Goal: Task Accomplishment & Management: Manage account settings

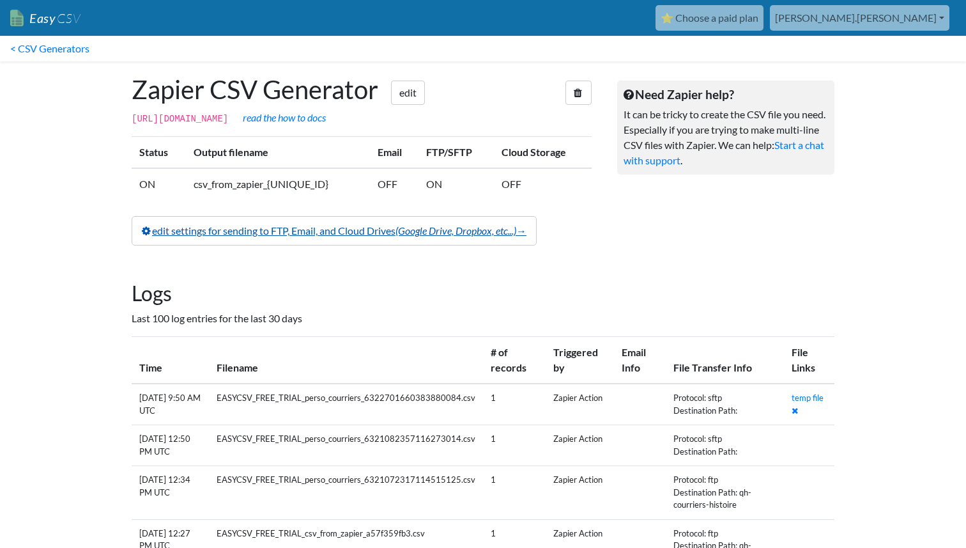
click at [369, 245] on link "edit settings for sending to FTP, Email, and Cloud Drives (Google Drive, Dropbo…" at bounding box center [334, 230] width 405 height 29
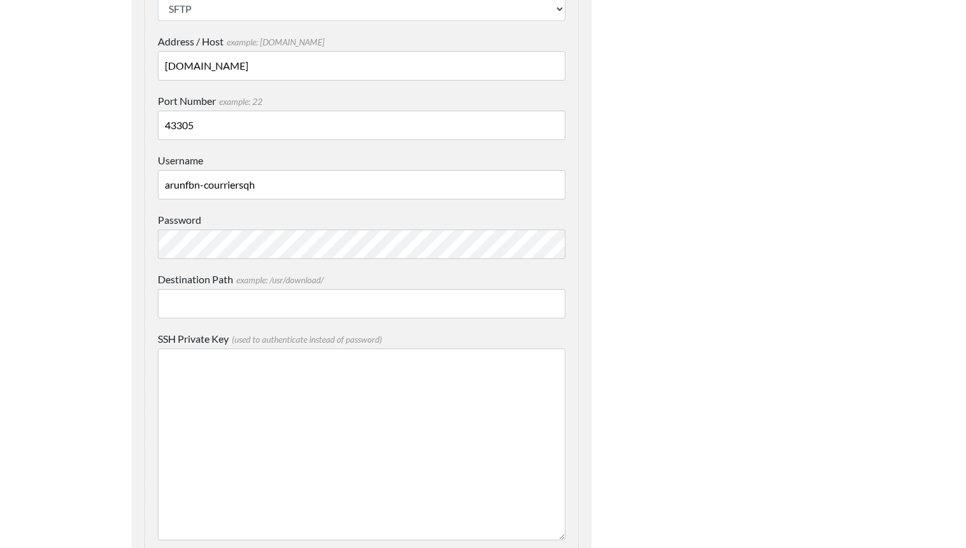
scroll to position [1279, 0]
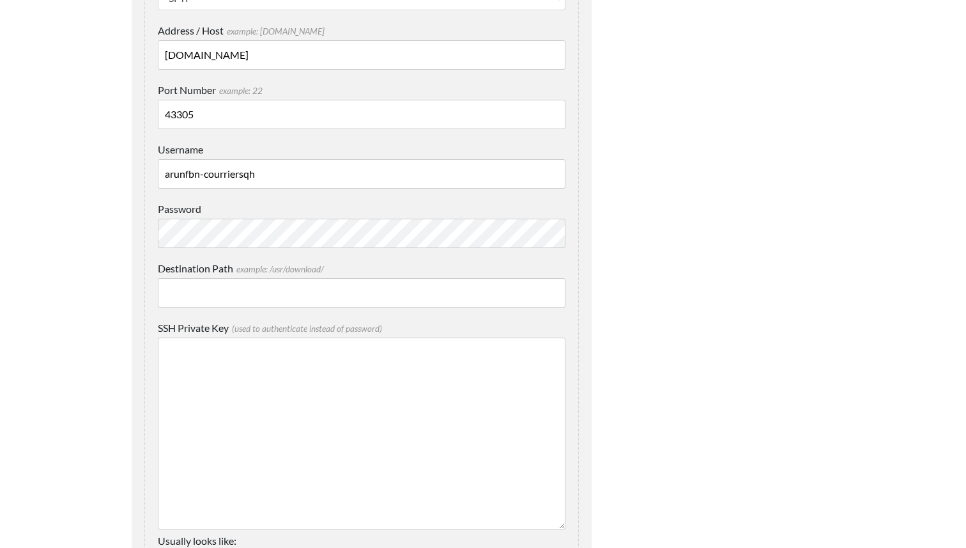
click at [238, 294] on input "Destination Path example: /usr/download/" at bounding box center [362, 292] width 408 height 29
type input "/qh-courriers-histoire"
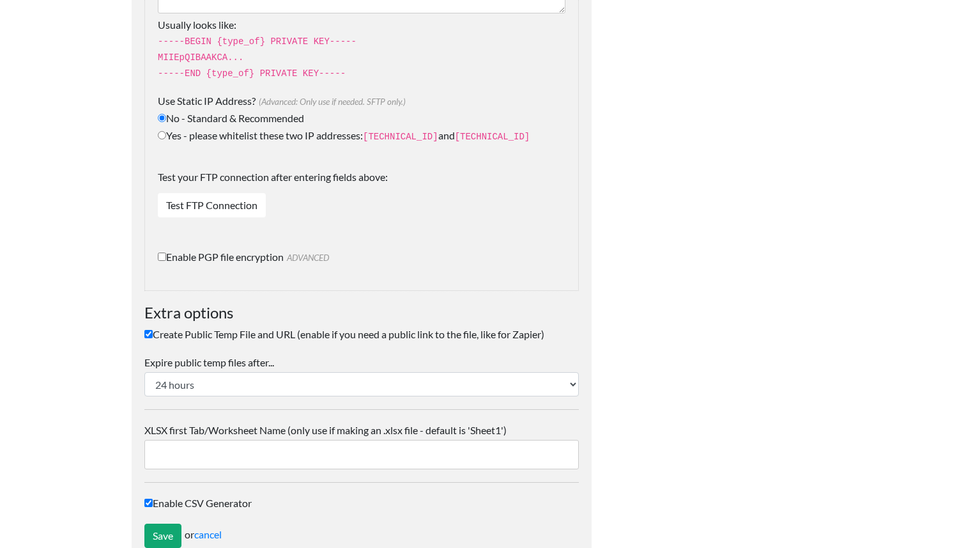
scroll to position [1828, 0]
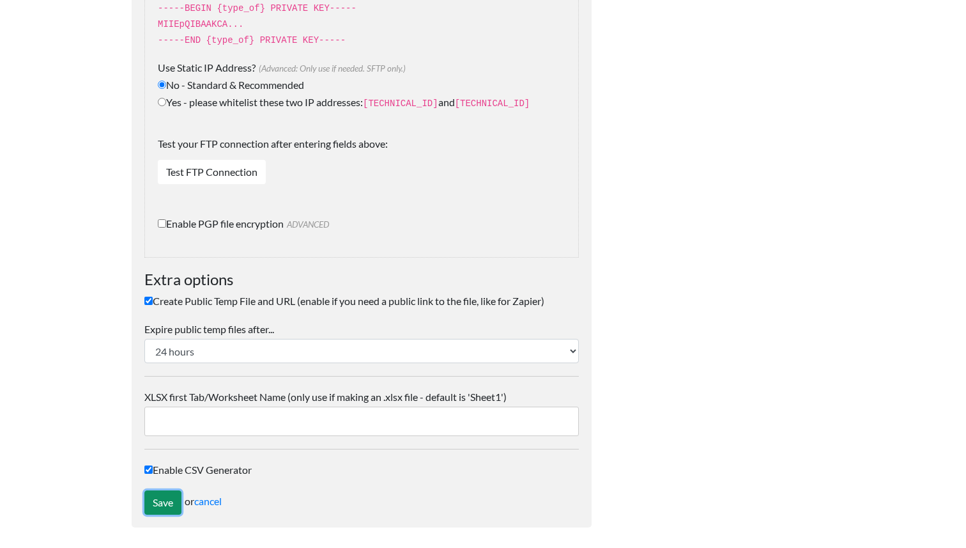
click at [165, 496] on input "Save" at bounding box center [162, 502] width 37 height 24
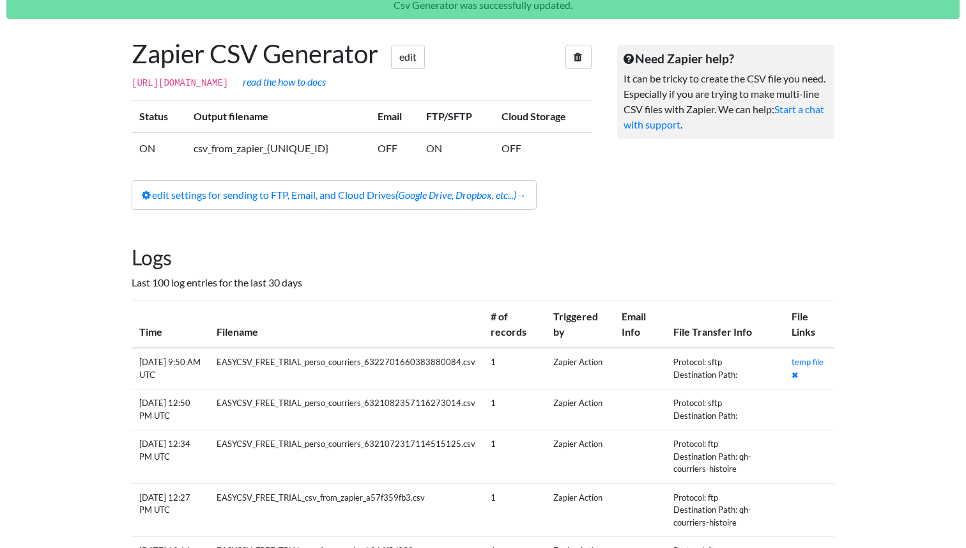
scroll to position [86, 0]
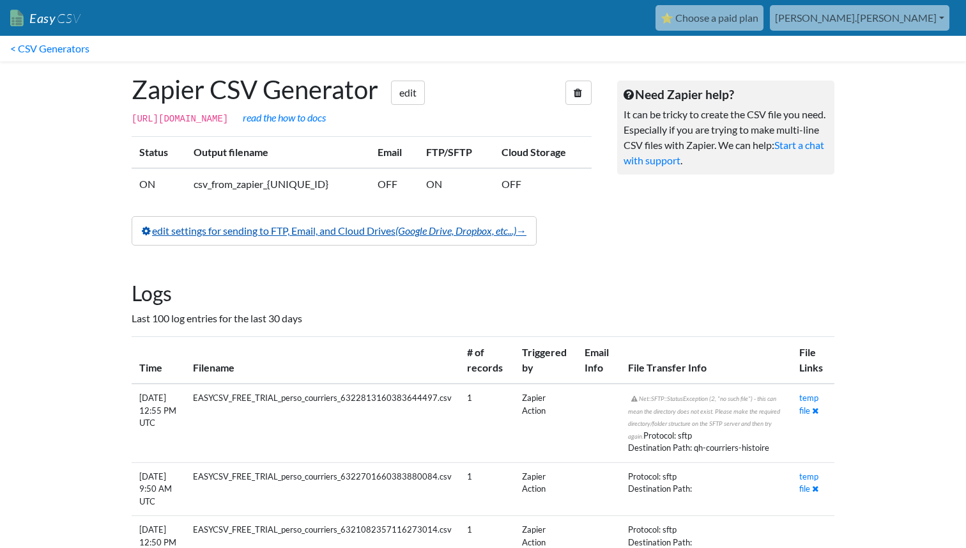
click at [325, 245] on link "edit settings for sending to FTP, Email, and Cloud Drives (Google Drive, Dropbo…" at bounding box center [334, 230] width 405 height 29
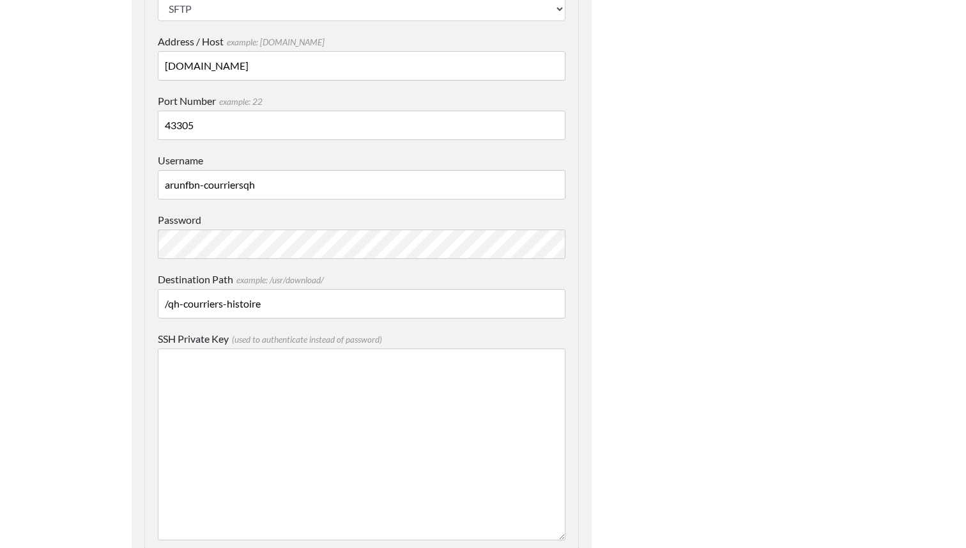
scroll to position [1312, 0]
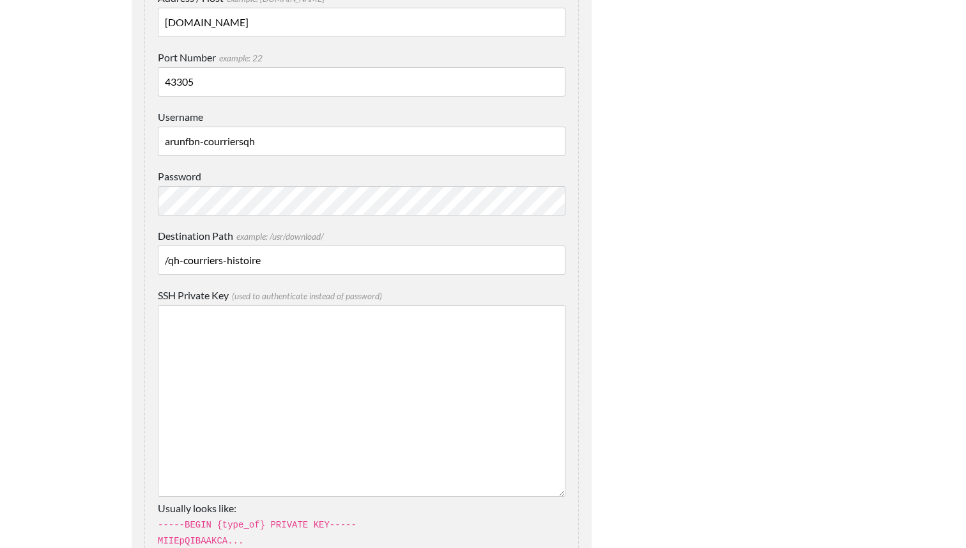
click at [167, 262] on input "/qh-courriers-histoire" at bounding box center [362, 259] width 408 height 29
type input "qh-courriers-histoire"
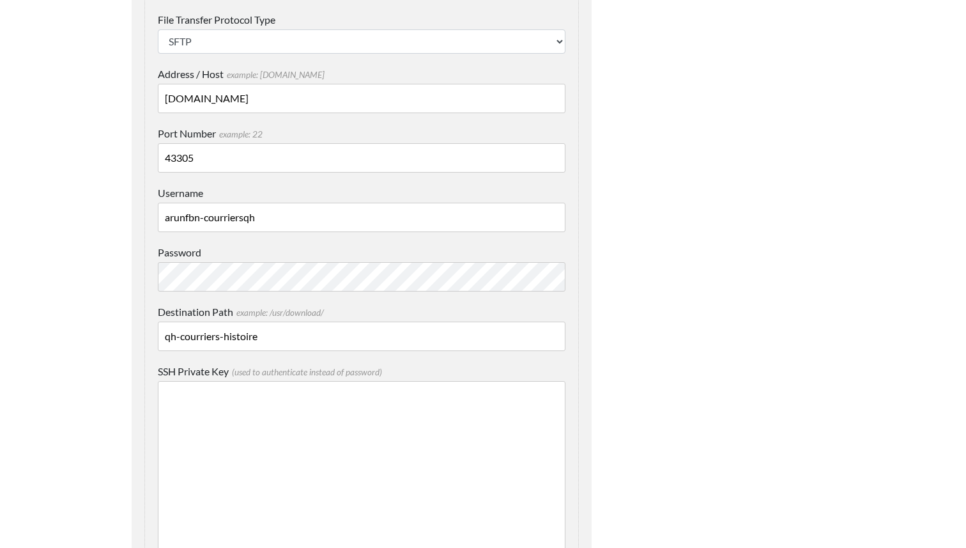
scroll to position [1221, 0]
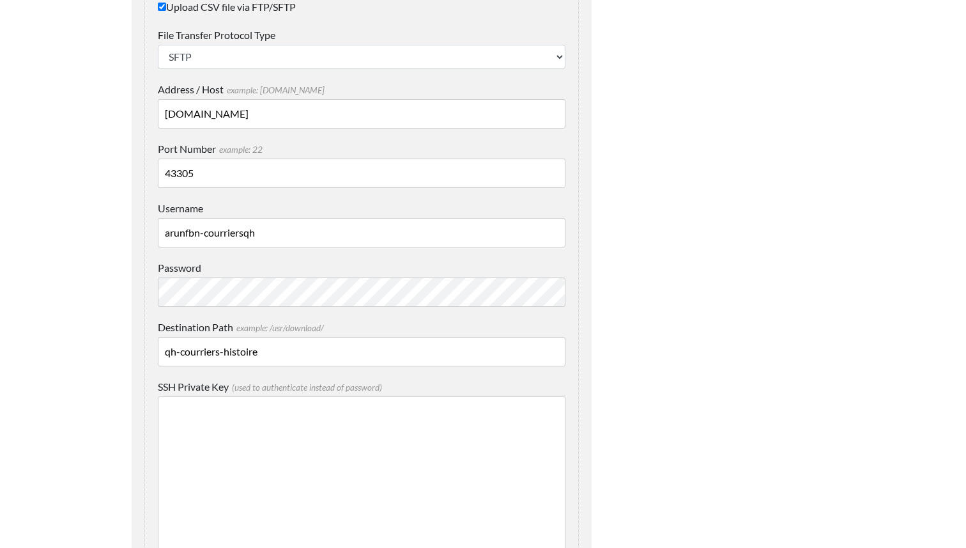
click at [287, 332] on span "example: /usr/download/" at bounding box center [278, 328] width 91 height 10
click at [287, 337] on input "qh-courriers-histoire" at bounding box center [362, 351] width 408 height 29
click at [268, 353] on input "qh-courriers-histoire" at bounding box center [362, 351] width 408 height 29
drag, startPoint x: 284, startPoint y: 352, endPoint x: 118, endPoint y: 330, distance: 168.3
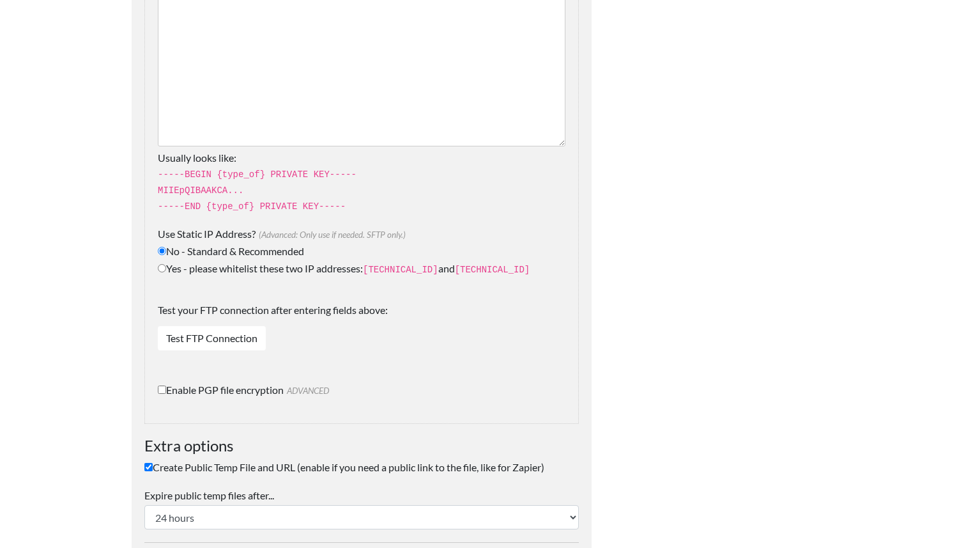
scroll to position [1828, 0]
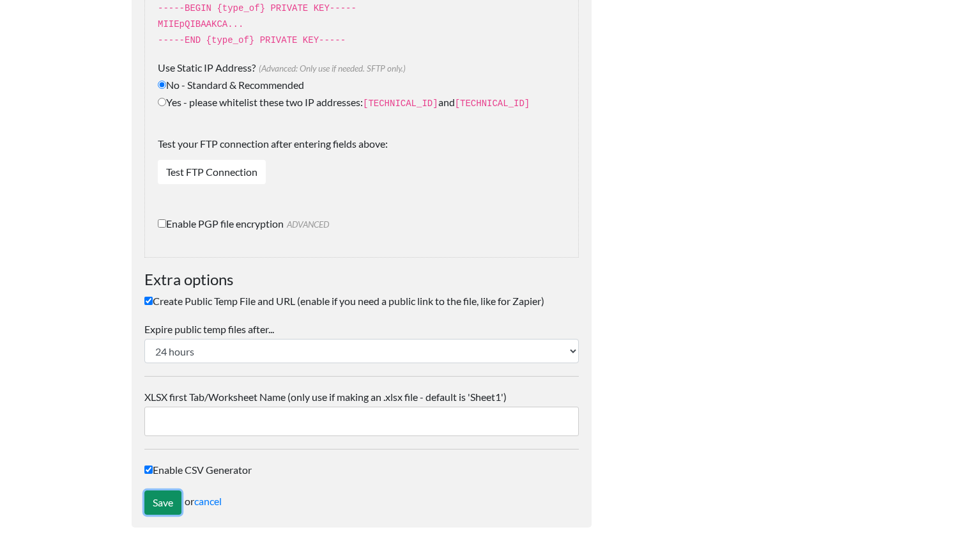
click at [167, 498] on input "Save" at bounding box center [162, 502] width 37 height 24
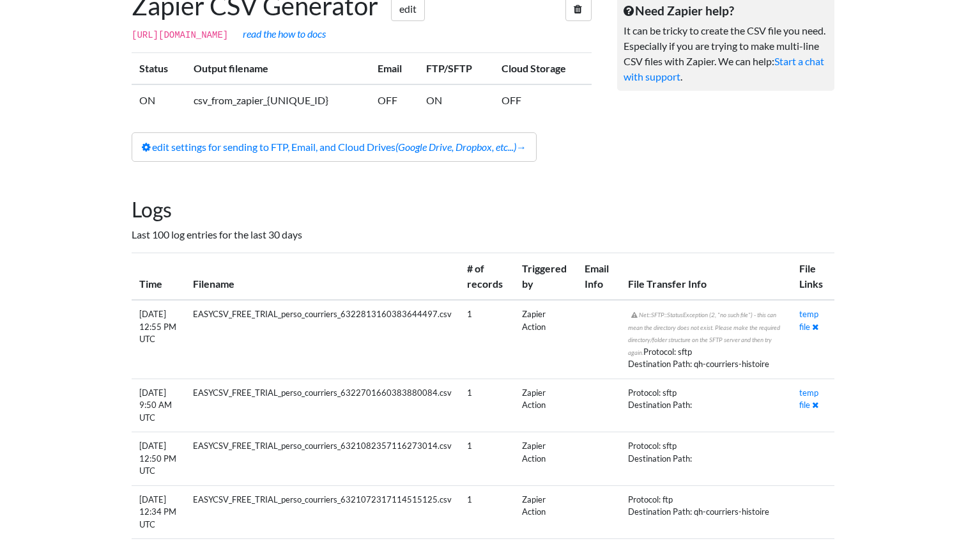
scroll to position [82, 0]
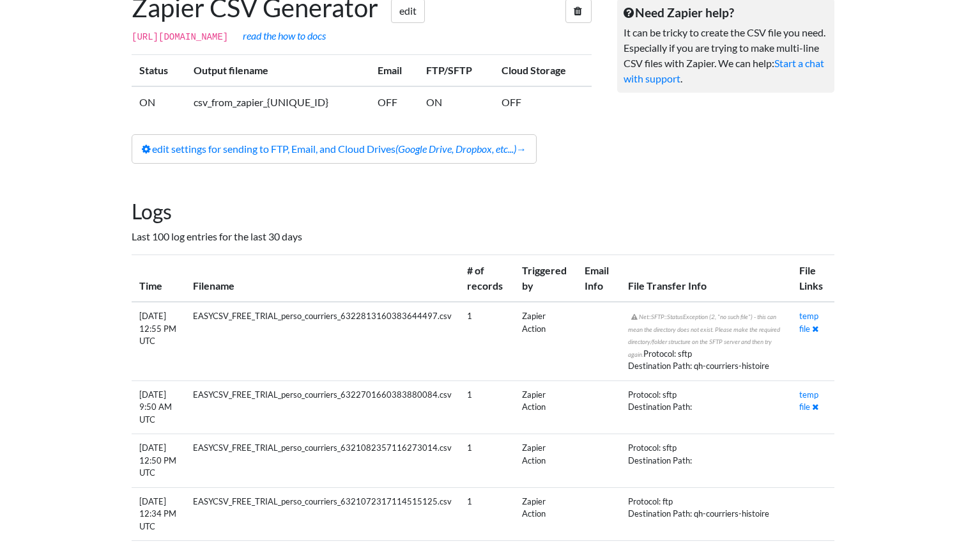
click at [596, 244] on p "Last 100 log entries for the last 30 days" at bounding box center [483, 236] width 703 height 15
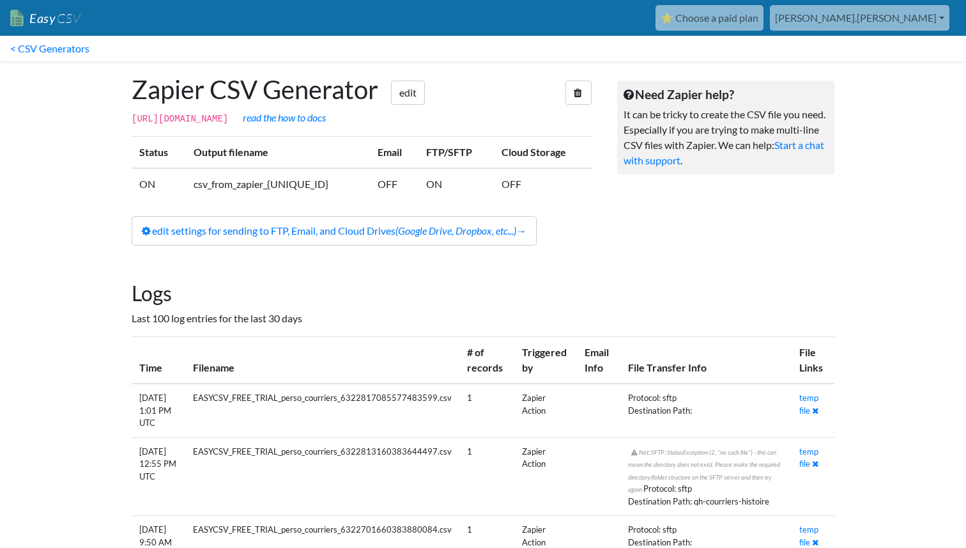
scroll to position [82, 0]
